Goal: Navigation & Orientation: Go to known website

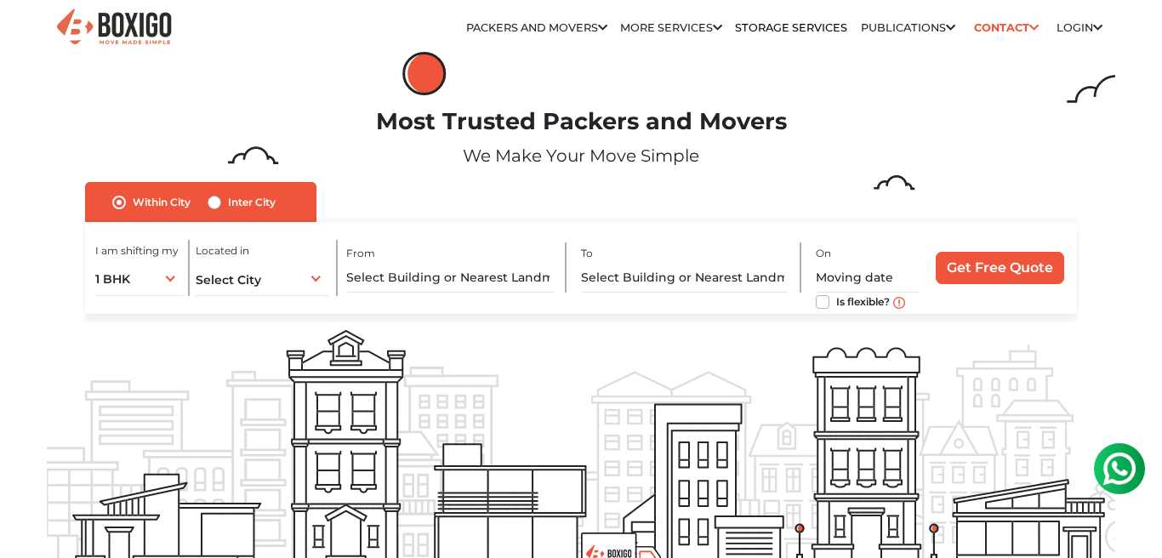
click at [114, 17] on img at bounding box center [113, 28] width 119 height 42
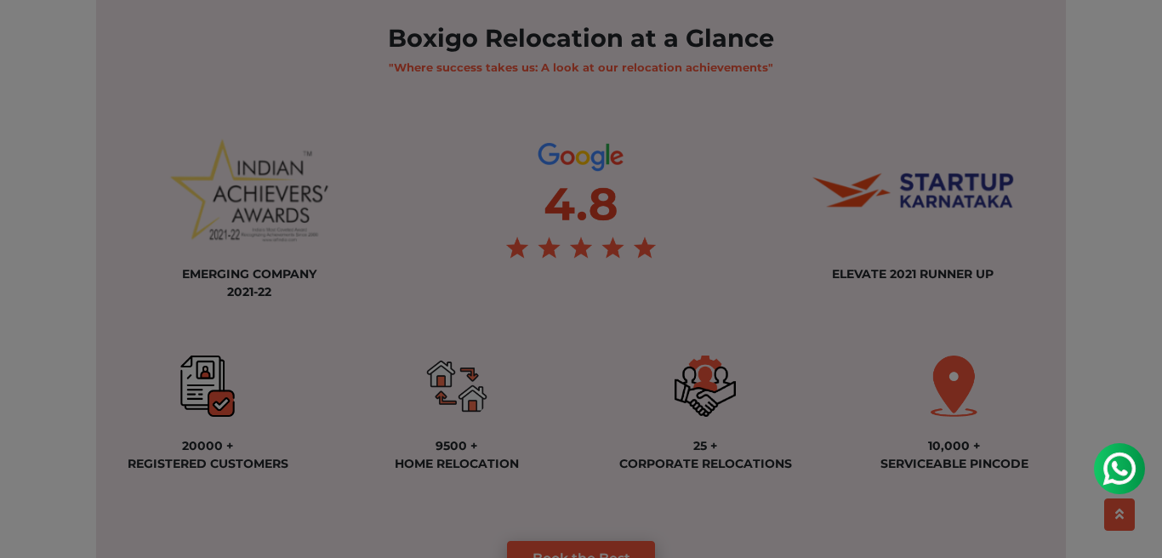
scroll to position [1235, 0]
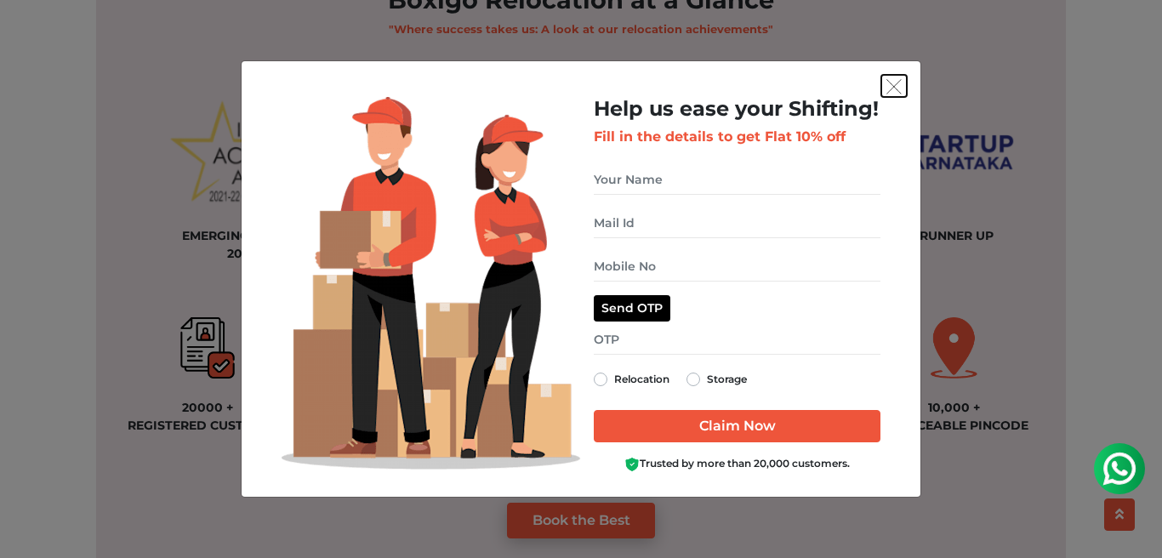
click at [895, 80] on img "get free quote dialog" at bounding box center [893, 86] width 15 height 15
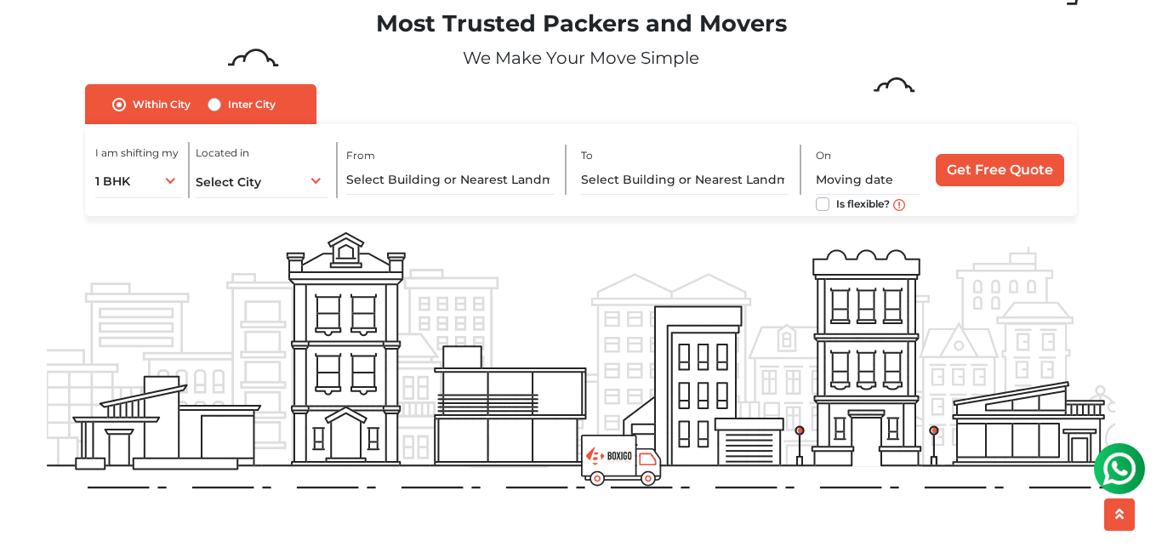
scroll to position [0, 0]
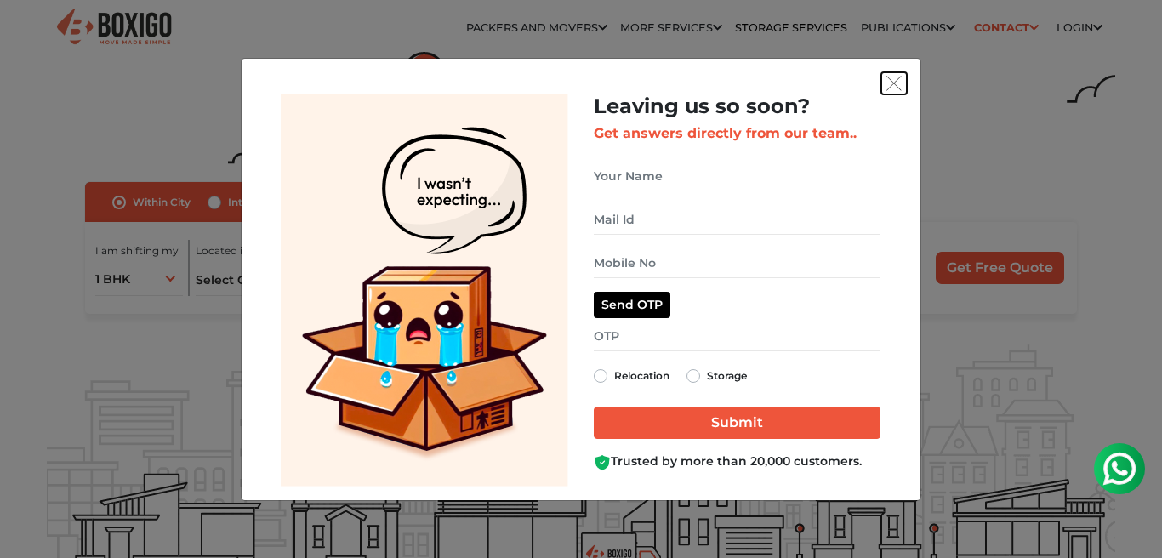
click at [894, 76] on img "get free quote dialog" at bounding box center [893, 83] width 15 height 15
